Goal: Check status: Check status

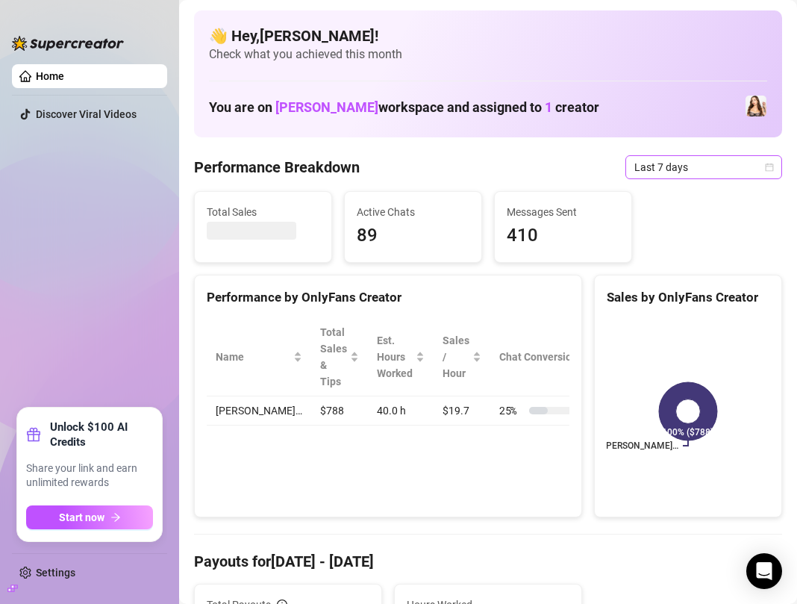
click at [771, 167] on icon "calendar" at bounding box center [769, 167] width 9 height 9
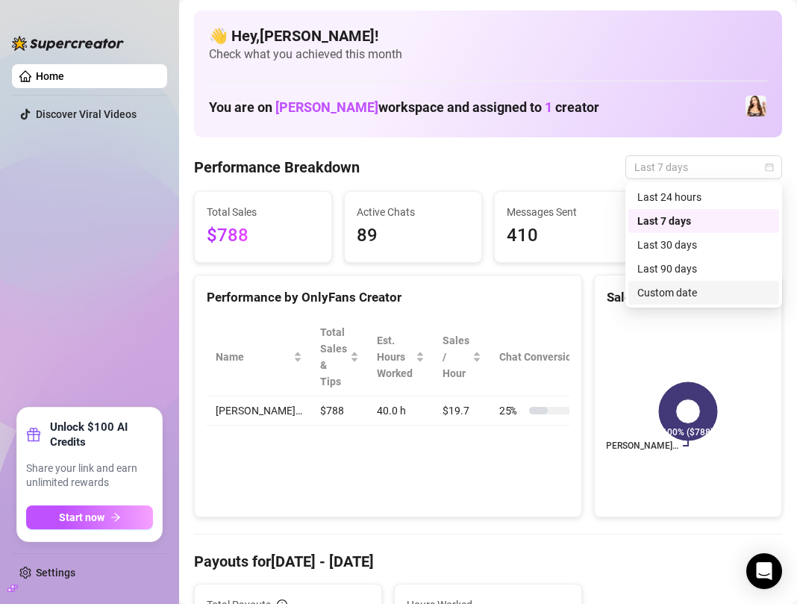
click at [666, 290] on div "Custom date" at bounding box center [703, 292] width 133 height 16
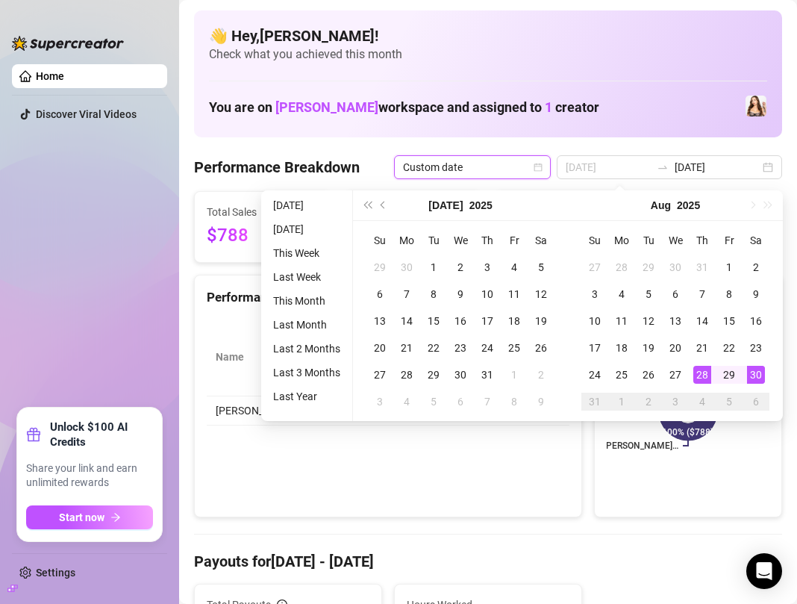
type input "[DATE]"
click at [754, 373] on div "30" at bounding box center [756, 375] width 18 height 18
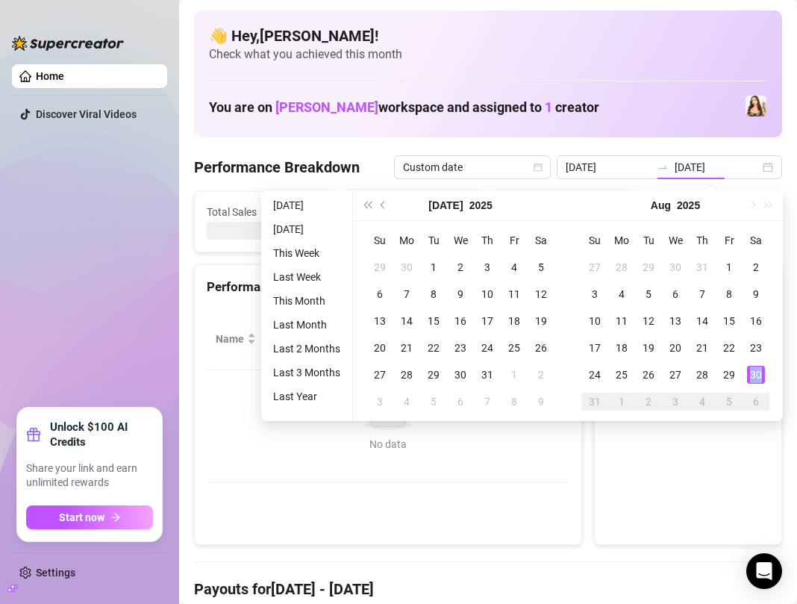
type input "[DATE]"
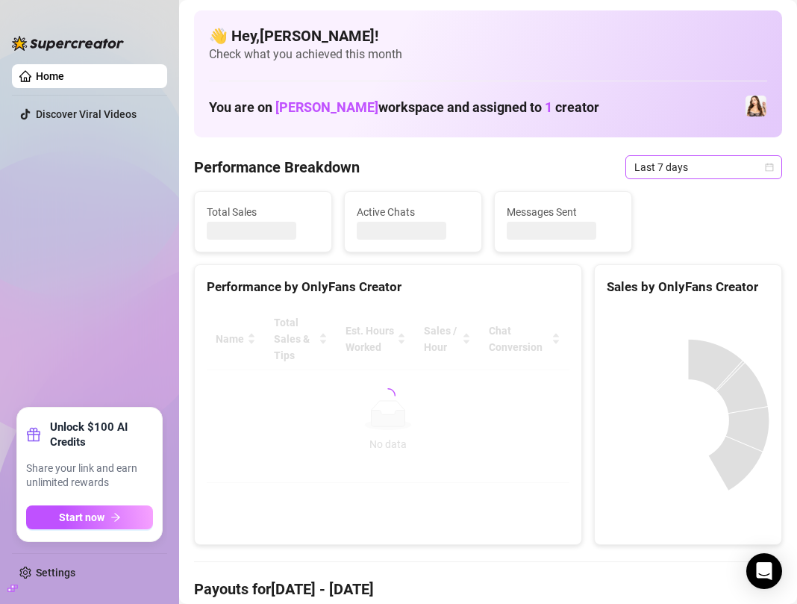
click at [754, 166] on span "Last 7 days" at bounding box center [703, 167] width 139 height 22
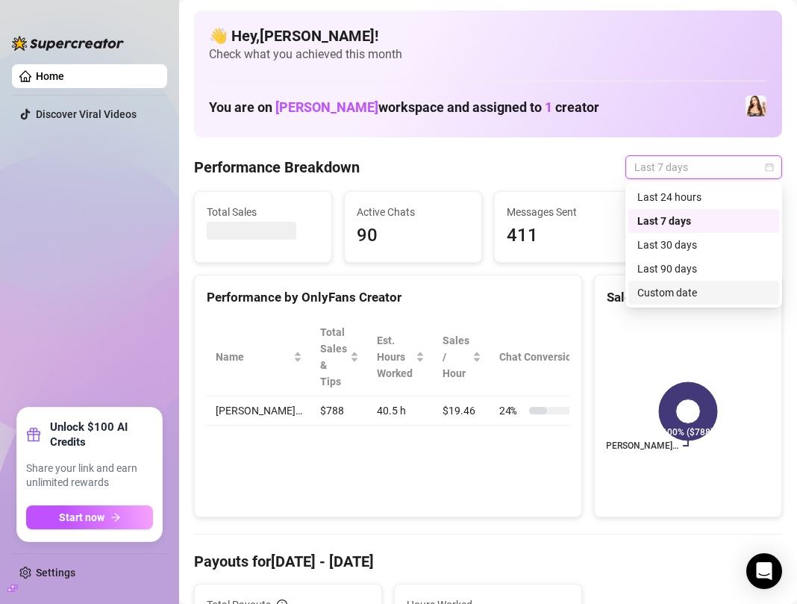
click at [698, 290] on div "Custom date" at bounding box center [703, 292] width 133 height 16
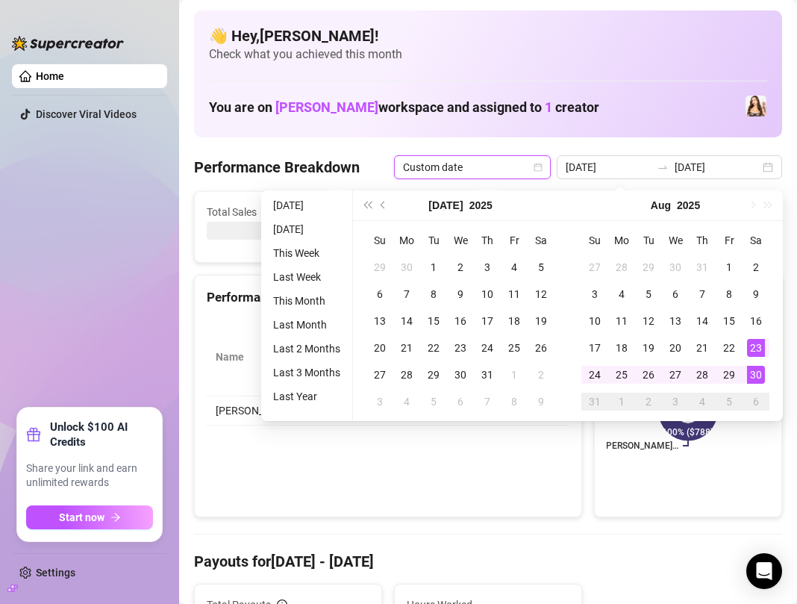
type input "[DATE]"
click at [754, 375] on div "30" at bounding box center [756, 375] width 18 height 18
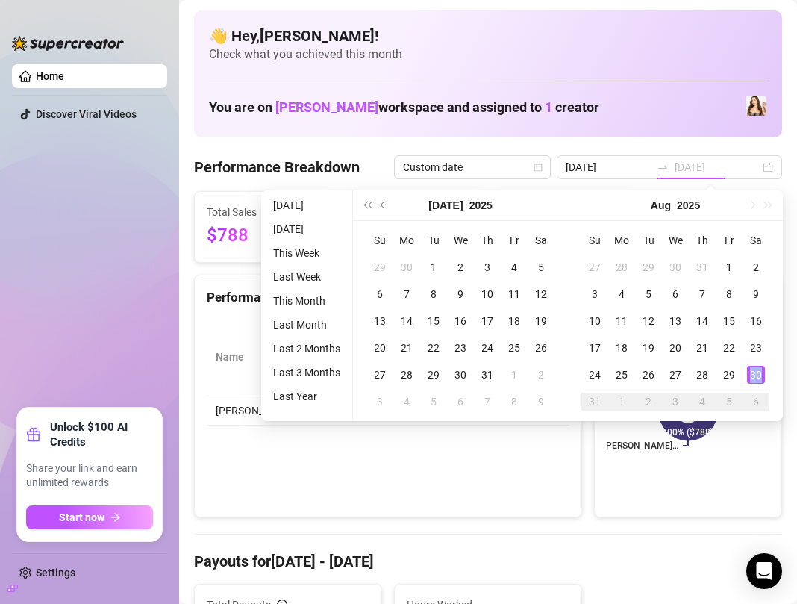
click at [754, 375] on div "30" at bounding box center [756, 375] width 18 height 18
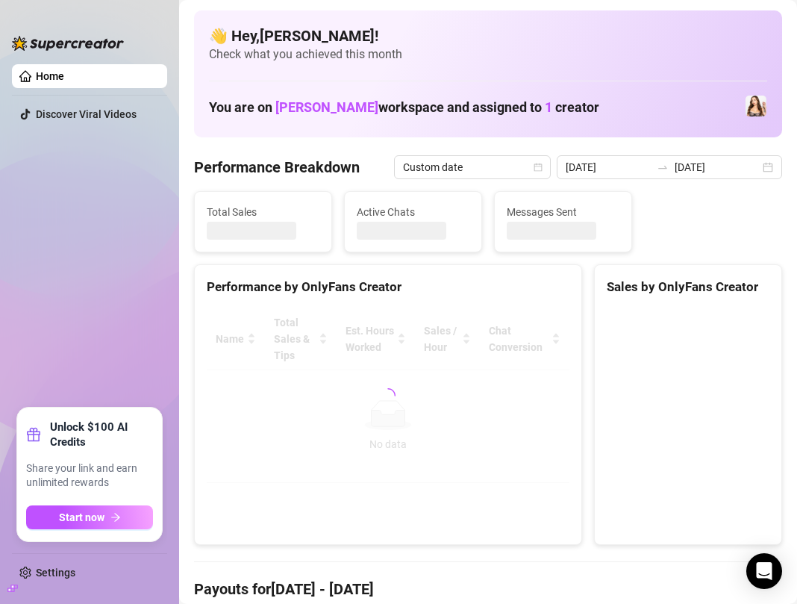
type input "[DATE]"
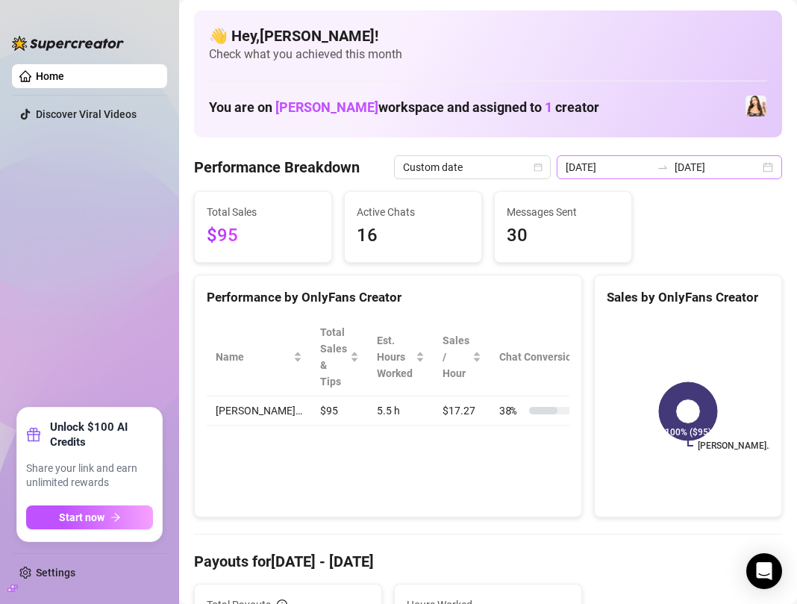
click at [773, 169] on div "2025-08-30 2025-08-30" at bounding box center [669, 167] width 225 height 24
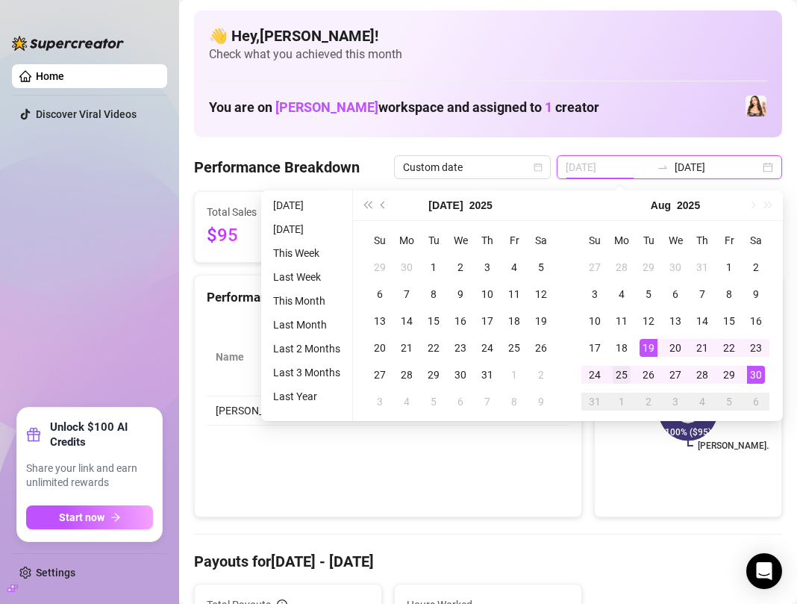
type input "2025-08-25"
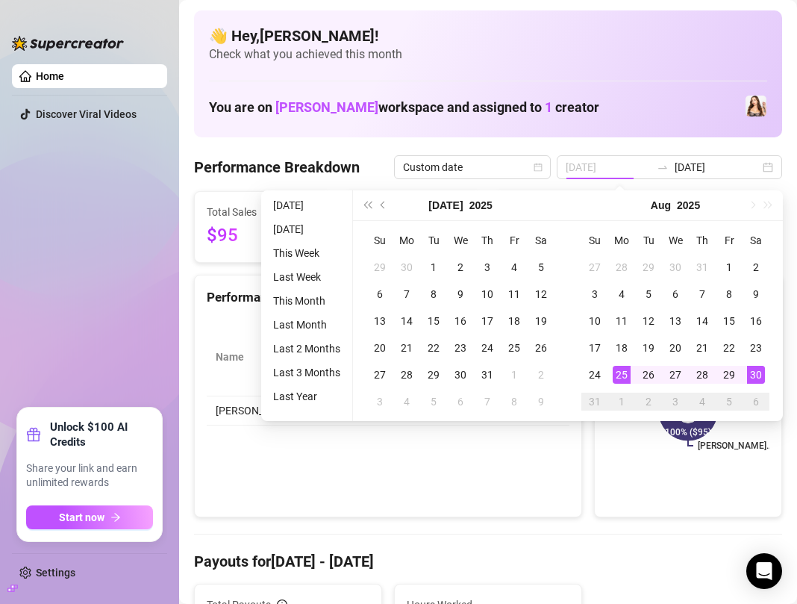
click at [619, 376] on div "25" at bounding box center [622, 375] width 18 height 18
type input "[DATE]"
click at [760, 376] on div "30" at bounding box center [756, 375] width 18 height 18
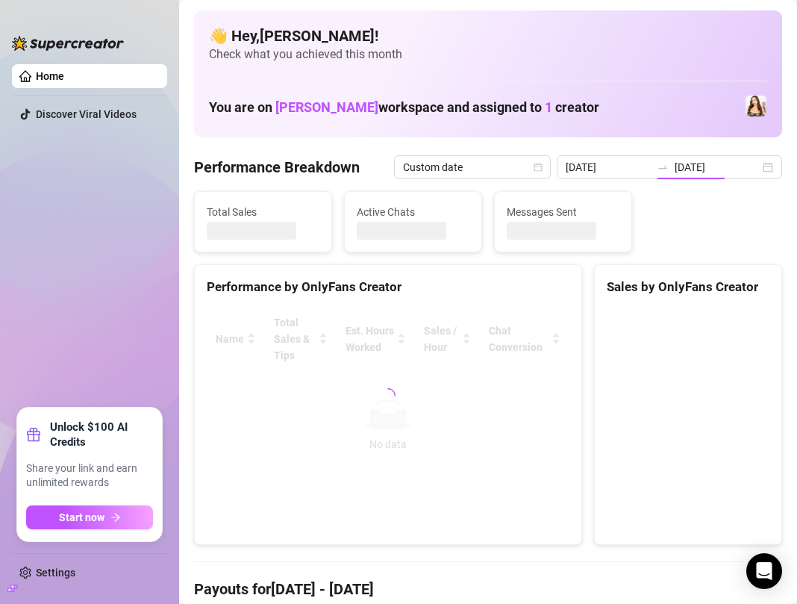
type input "2025-08-25"
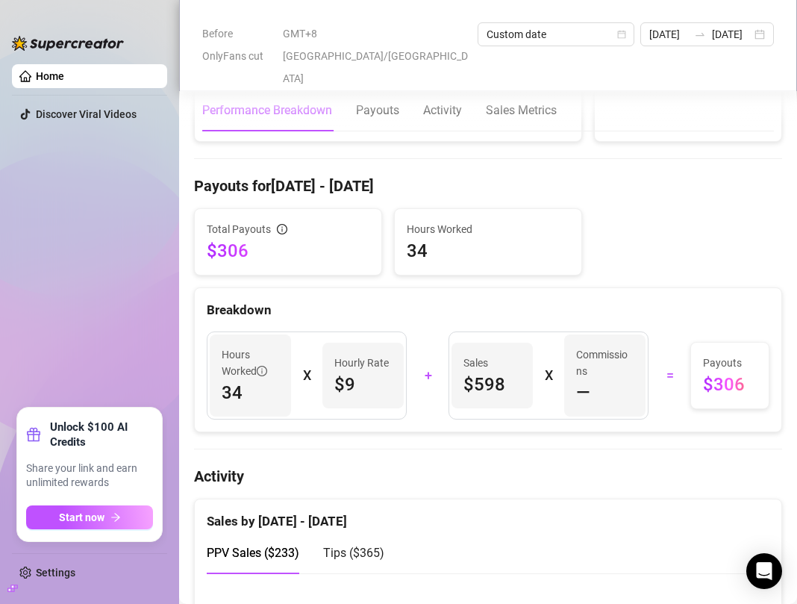
scroll to position [370, 0]
